Goal: Transaction & Acquisition: Book appointment/travel/reservation

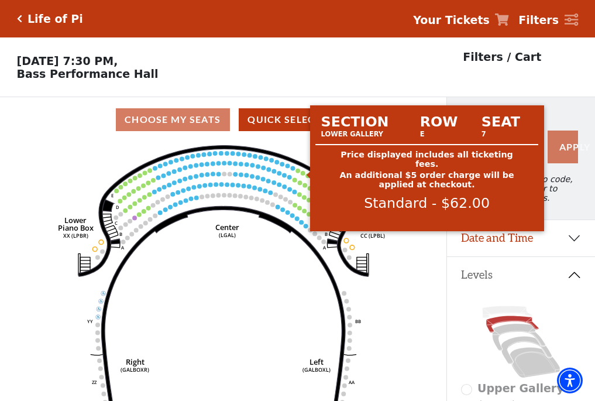
scroll to position [54, 0]
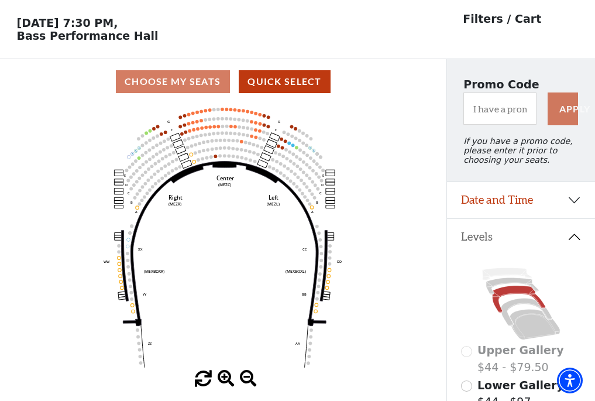
scroll to position [54, 0]
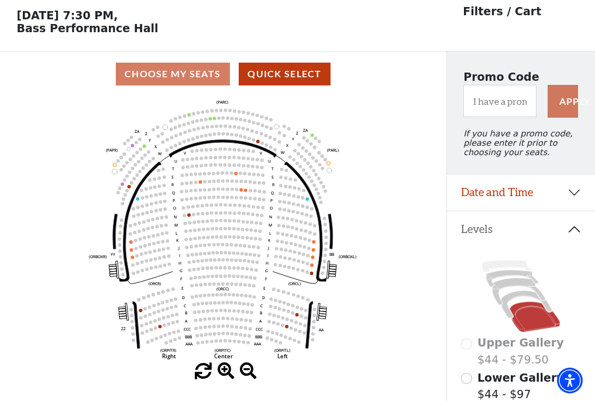
scroll to position [54, 0]
